Goal: Information Seeking & Learning: Learn about a topic

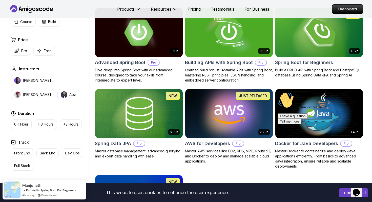
scroll to position [145, 0]
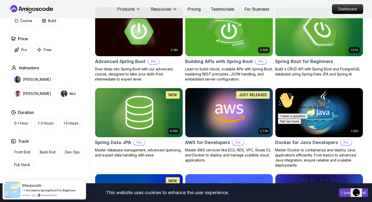
click at [320, 37] on img at bounding box center [319, 31] width 92 height 51
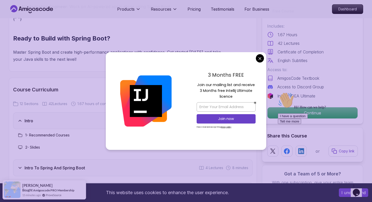
scroll to position [564, 0]
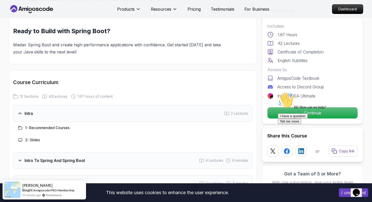
click at [285, 113] on div "Hi! How can we help? I have a question Tell me more" at bounding box center [323, 108] width 91 height 32
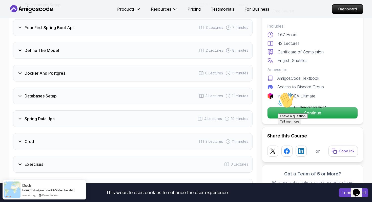
scroll to position [744, 0]
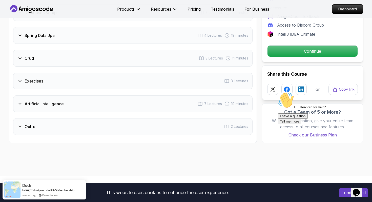
click at [37, 50] on div "Crud 3 Lectures 11 minutes" at bounding box center [133, 58] width 240 height 17
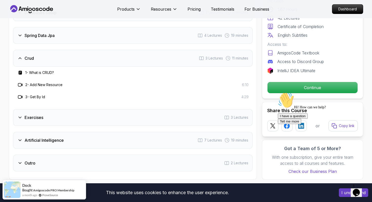
click at [41, 50] on div "Crud 3 Lectures 11 minutes" at bounding box center [133, 58] width 240 height 17
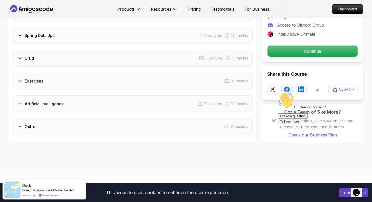
click at [40, 78] on h3 "Exercises" at bounding box center [34, 81] width 19 height 6
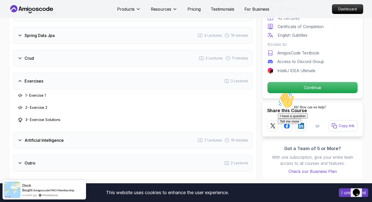
click at [59, 74] on div "Exercises 3 Lectures" at bounding box center [133, 81] width 240 height 17
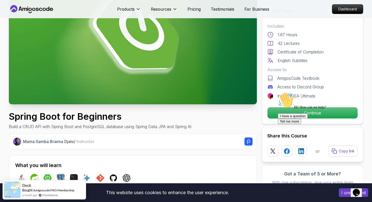
scroll to position [68, 0]
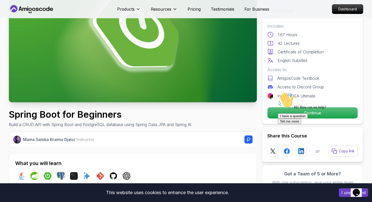
click at [299, 111] on div "Hi! How can we help? I have a question Tell me more" at bounding box center [323, 108] width 91 height 32
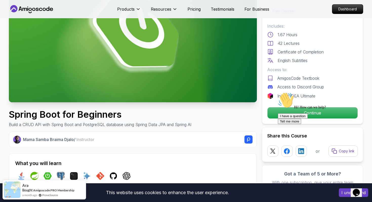
click at [313, 112] on div "Hi! How can we help? I have a question Tell me more" at bounding box center [323, 108] width 91 height 32
click at [278, 92] on icon "Chat attention grabber" at bounding box center [278, 92] width 0 height 0
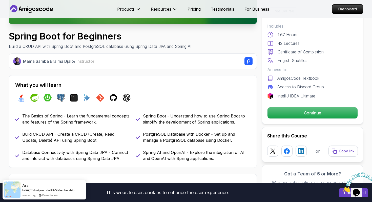
scroll to position [149, 0]
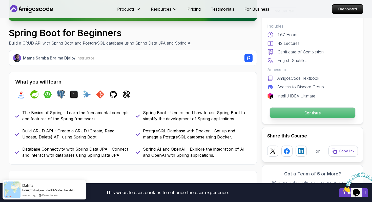
click at [295, 110] on p "Continue" at bounding box center [313, 113] width 86 height 11
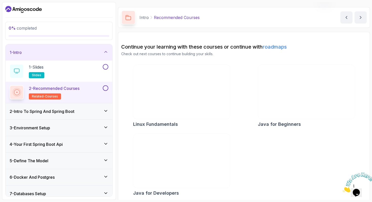
scroll to position [15, 0]
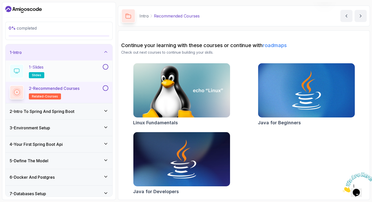
click at [88, 71] on div "1 - Slides slides" at bounding box center [56, 71] width 92 height 14
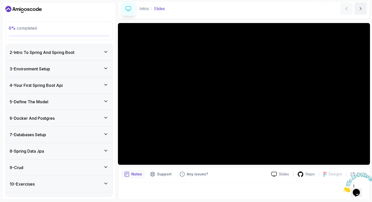
scroll to position [58, 0]
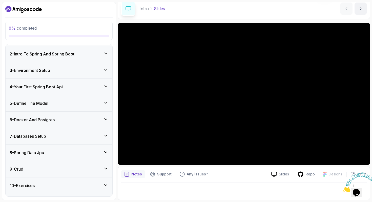
click at [93, 121] on div "6 - Docker And Postgres" at bounding box center [59, 120] width 99 height 6
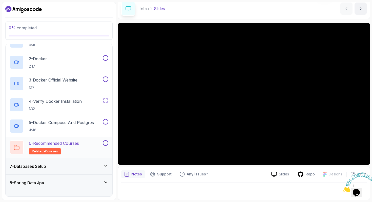
scroll to position [115, 0]
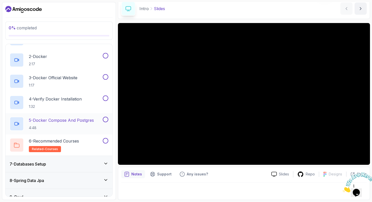
click at [86, 120] on p "5 - Docker Compose And Postgres" at bounding box center [61, 120] width 65 height 6
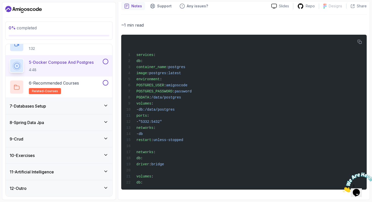
scroll to position [196, 0]
click at [360, 40] on icon "button" at bounding box center [360, 42] width 5 height 5
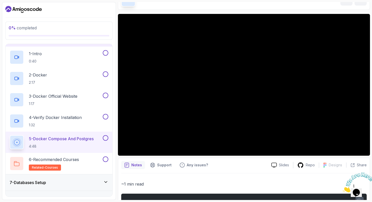
scroll to position [29, 0]
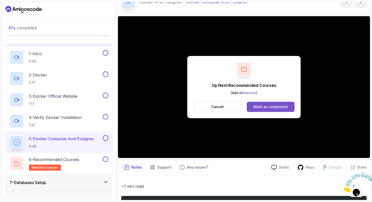
click at [269, 108] on div "Mark as completed" at bounding box center [271, 106] width 34 height 5
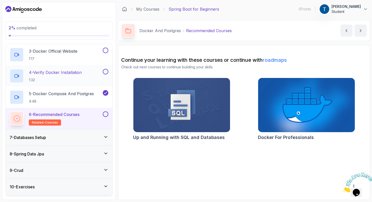
scroll to position [142, 0]
click at [60, 136] on div "7 - Databases Setup" at bounding box center [59, 137] width 99 height 6
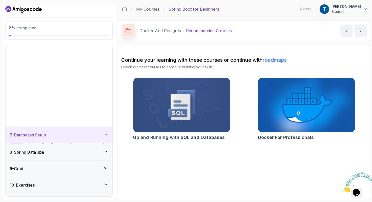
scroll to position [45, 0]
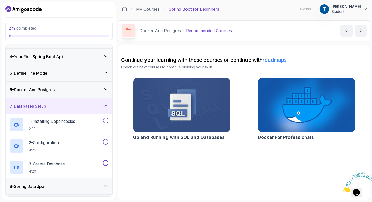
click at [194, 116] on img at bounding box center [182, 105] width 102 height 57
click at [75, 130] on p "2:33" at bounding box center [52, 128] width 46 height 5
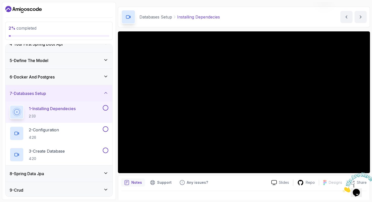
scroll to position [109, 0]
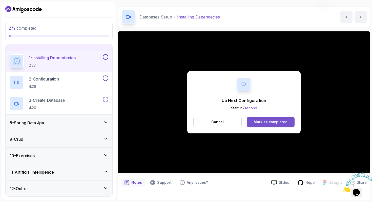
click at [263, 120] on div "Mark as completed" at bounding box center [271, 122] width 34 height 5
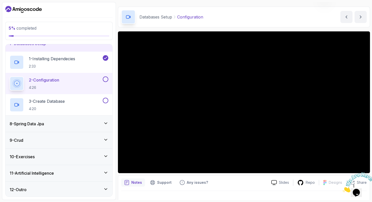
scroll to position [109, 0]
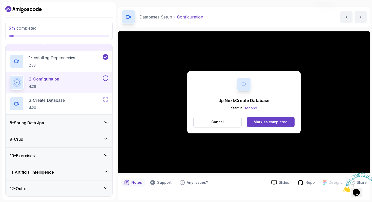
click at [229, 123] on button "Cancel" at bounding box center [218, 122] width 48 height 11
click at [272, 122] on div "Mark as completed" at bounding box center [271, 122] width 34 height 5
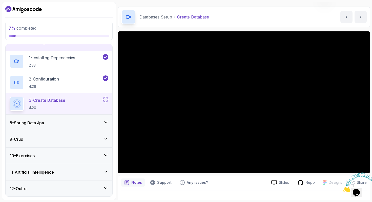
click at [76, 120] on div "8 - Spring Data Jpa" at bounding box center [59, 123] width 99 height 6
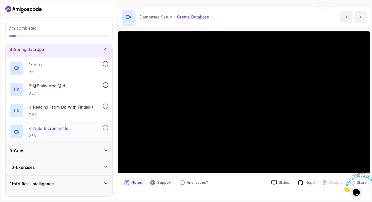
scroll to position [130, 0]
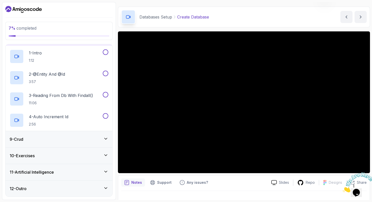
click at [77, 139] on div "9 - Crud" at bounding box center [59, 139] width 99 height 6
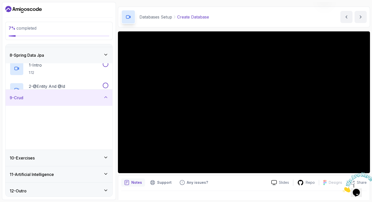
scroll to position [109, 0]
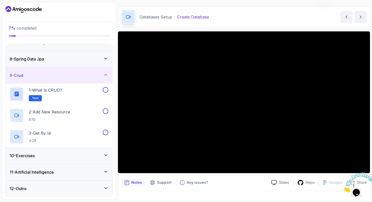
click at [76, 73] on div "9 - Crud" at bounding box center [59, 75] width 99 height 6
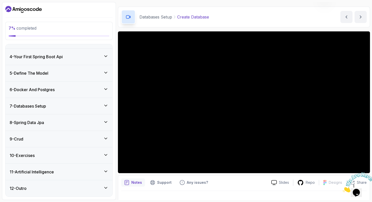
scroll to position [45, 0]
click at [88, 161] on div "10 - Exercises" at bounding box center [59, 155] width 107 height 16
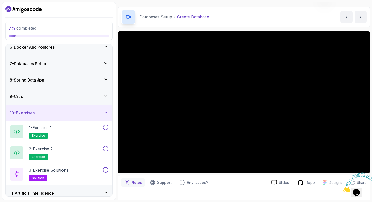
scroll to position [109, 0]
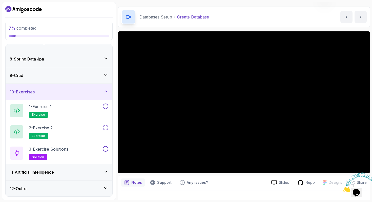
click at [70, 89] on div "10 - Exercises" at bounding box center [59, 92] width 99 height 6
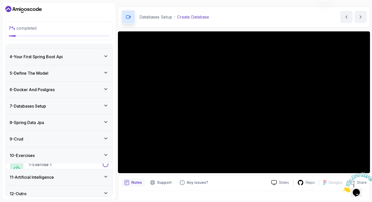
scroll to position [45, 0]
click at [82, 177] on div "11 - Artificial Intelligence" at bounding box center [59, 172] width 107 height 16
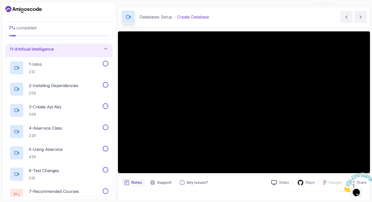
scroll to position [194, 0]
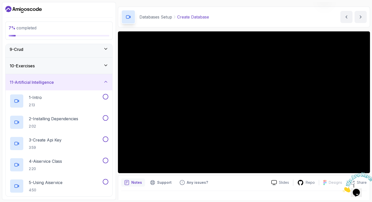
click at [65, 83] on div "11 - Artificial Intelligence" at bounding box center [59, 82] width 99 height 6
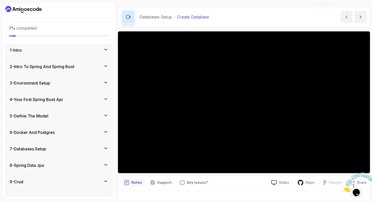
scroll to position [1, 0]
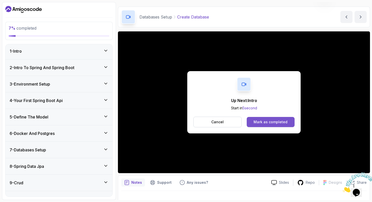
click at [273, 122] on div "Mark as completed" at bounding box center [271, 122] width 34 height 5
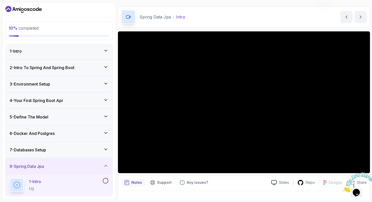
click at [82, 146] on div "7 - Databases Setup" at bounding box center [59, 150] width 107 height 16
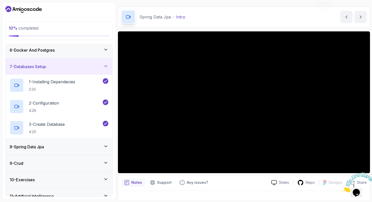
scroll to position [86, 0]
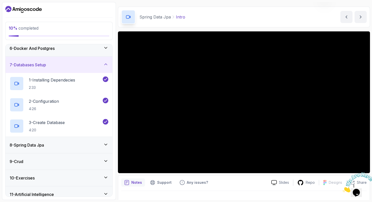
click at [89, 63] on div "7 - Databases Setup" at bounding box center [59, 65] width 99 height 6
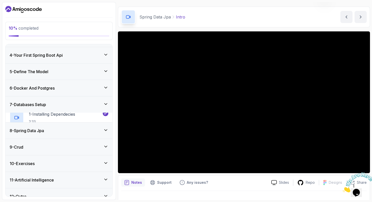
scroll to position [45, 0]
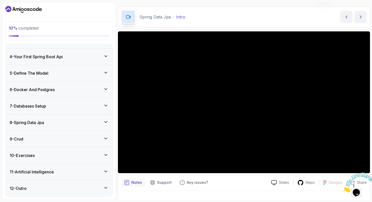
click at [78, 124] on div "8 - Spring Data Jpa" at bounding box center [59, 123] width 99 height 6
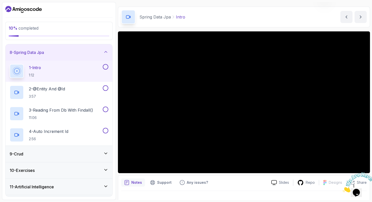
scroll to position [108, 0]
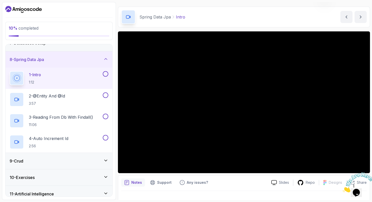
click at [80, 58] on div "8 - Spring Data Jpa" at bounding box center [59, 60] width 99 height 6
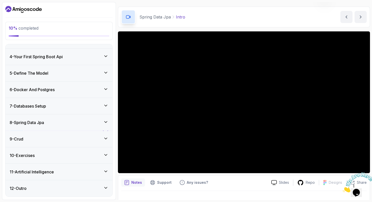
scroll to position [45, 0]
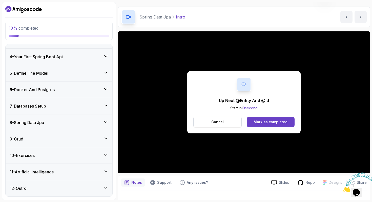
click at [221, 123] on p "Cancel" at bounding box center [218, 122] width 12 height 5
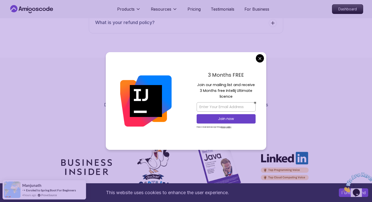
scroll to position [1162, 0]
